Goal: Transaction & Acquisition: Purchase product/service

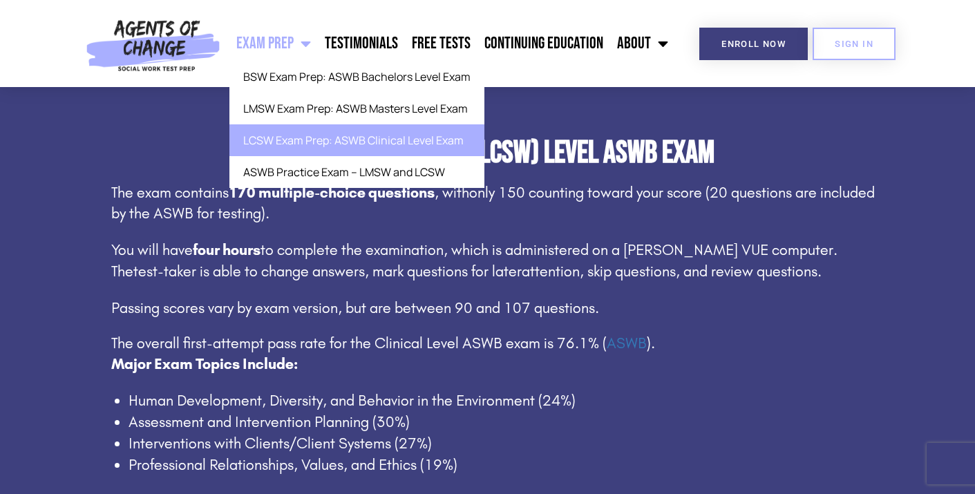
click at [301, 136] on link "LCSW Exam Prep: ASWB Clinical Level Exam" at bounding box center [356, 140] width 255 height 32
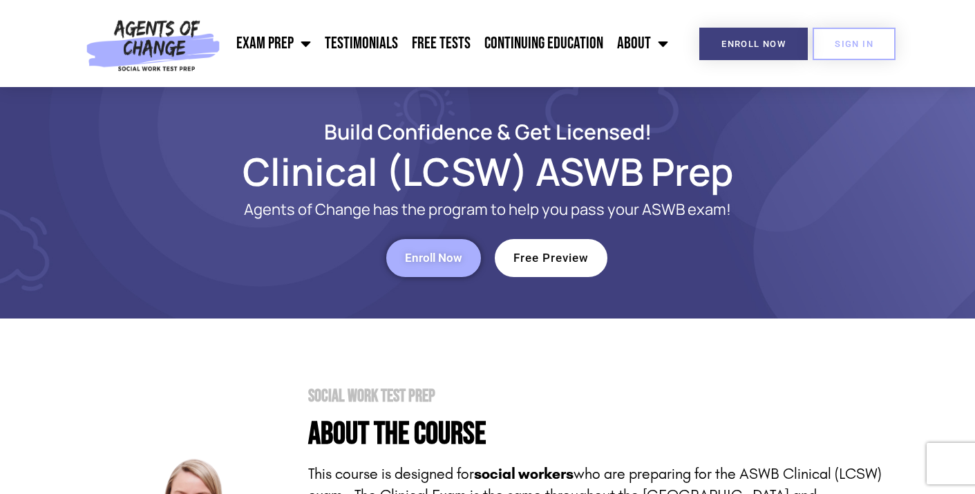
click at [421, 264] on span "Enroll Now" at bounding box center [433, 258] width 57 height 12
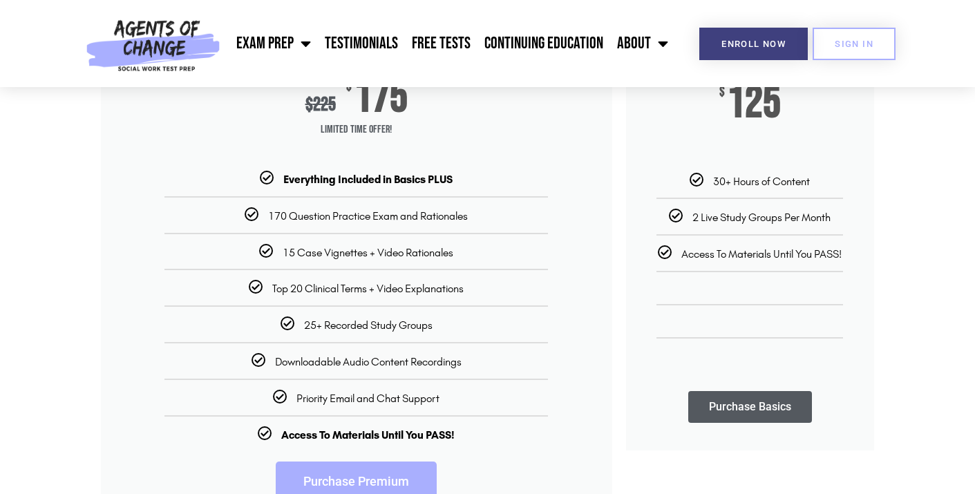
scroll to position [260, 0]
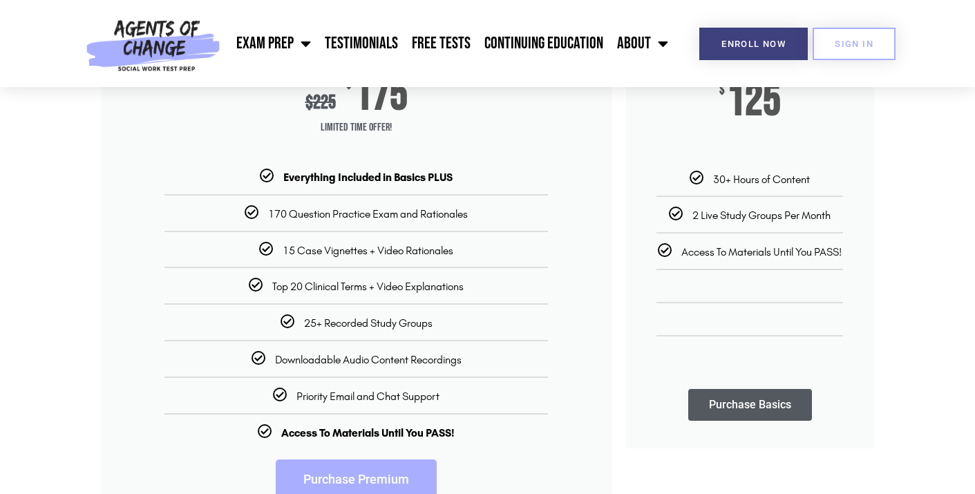
click at [413, 283] on span "Top 20 Clinical Terms + Video Explanations" at bounding box center [367, 286] width 191 height 13
